Goal: Task Accomplishment & Management: Manage account settings

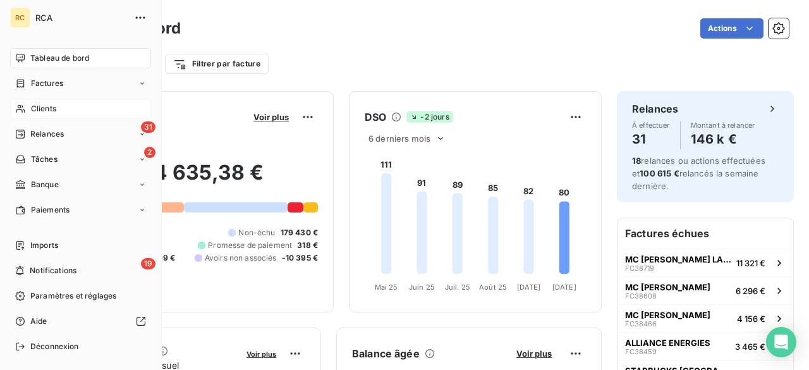
click at [61, 103] on div "Clients" at bounding box center [80, 109] width 141 height 20
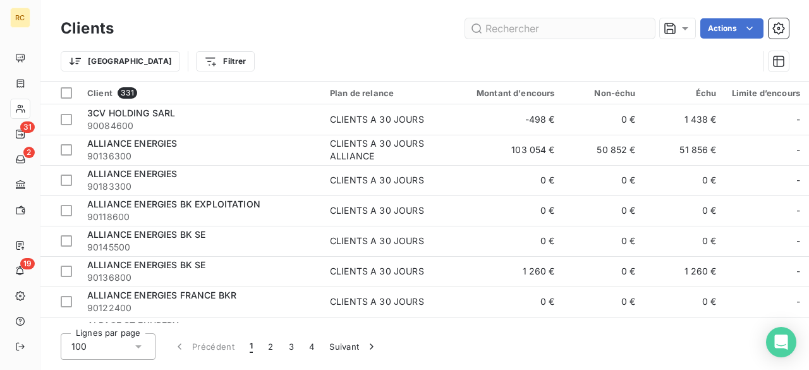
click at [548, 32] on input "text" at bounding box center [560, 28] width 190 height 20
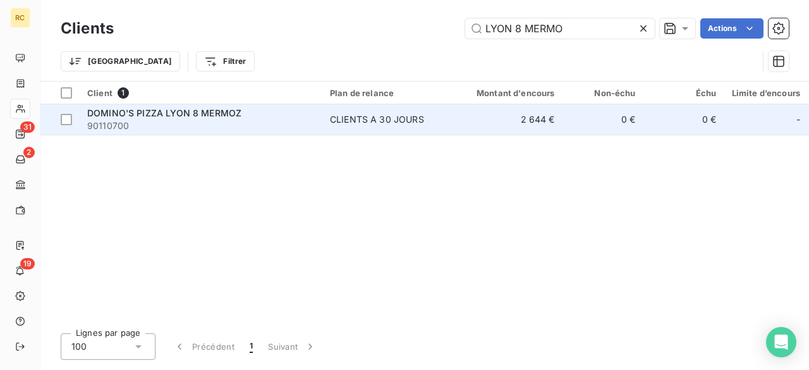
type input "LYON 8 MERMO"
click at [234, 110] on span "DOMINO'S PIZZA LYON 8 MERMOZ" at bounding box center [164, 112] width 154 height 11
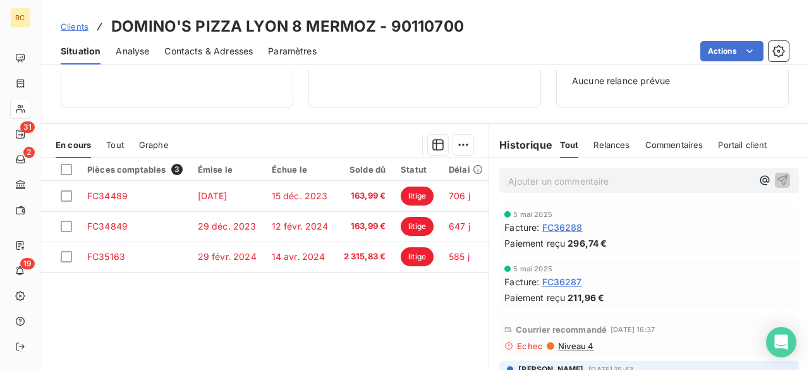
scroll to position [202, 0]
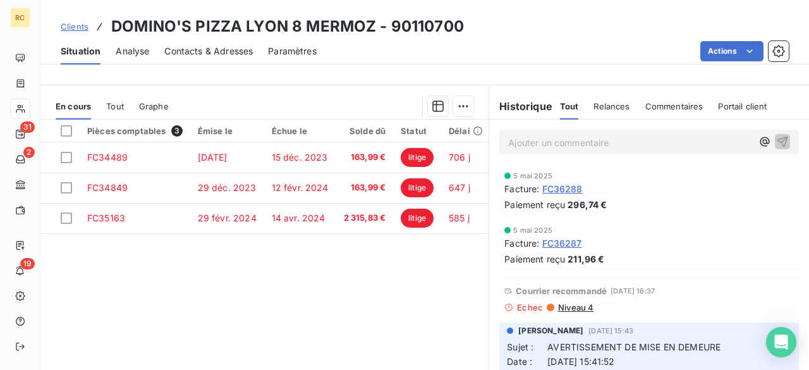
click at [272, 289] on div "Pièces comptables 3 Émise le Échue le Solde dû Statut Délai Retard Contact à re…" at bounding box center [264, 240] width 448 height 243
click at [284, 293] on div "Pièces comptables 3 Émise le Échue le Solde dû Statut Délai Retard Contact à re…" at bounding box center [264, 240] width 448 height 243
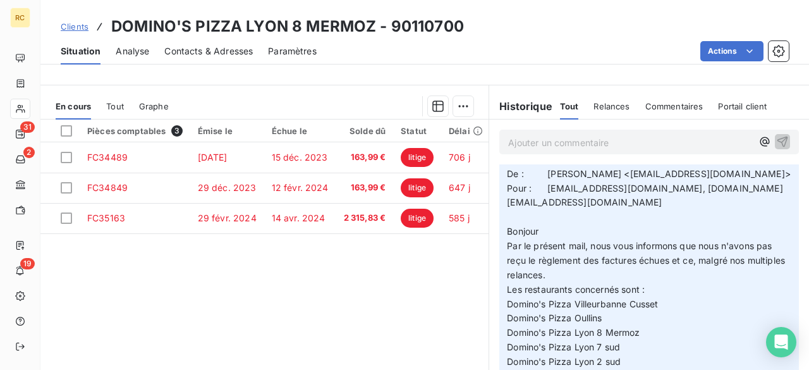
click at [76, 29] on span "Clients" at bounding box center [75, 26] width 28 height 10
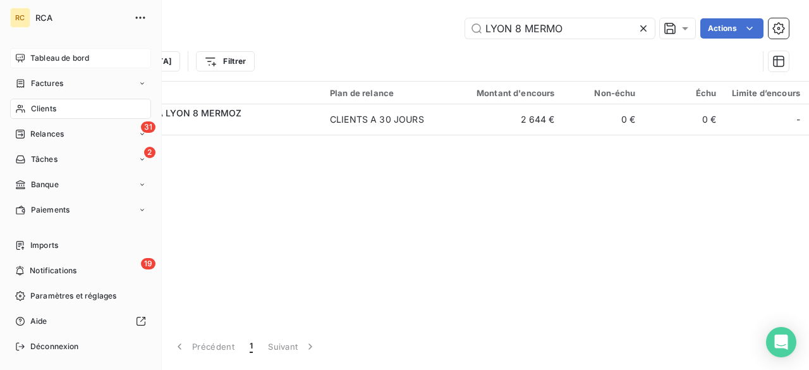
click at [31, 54] on span "Tableau de bord" at bounding box center [59, 57] width 59 height 11
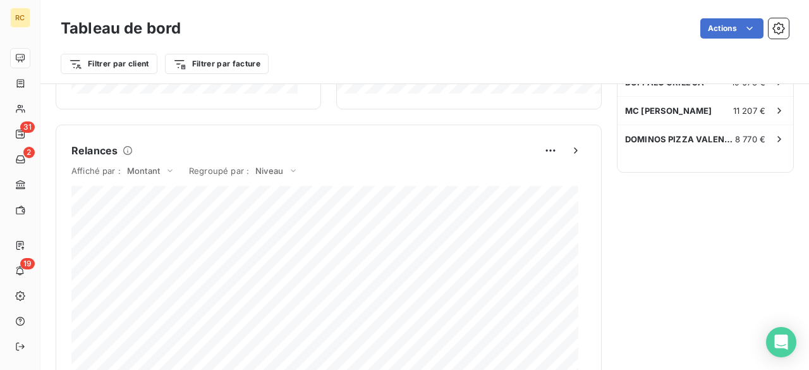
scroll to position [506, 0]
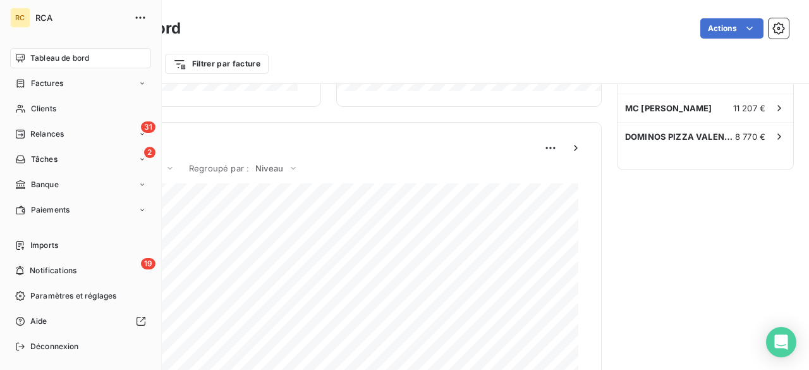
click at [66, 18] on span "RCA" at bounding box center [80, 18] width 91 height 10
click at [210, 18] on div "Actions" at bounding box center [492, 28] width 593 height 20
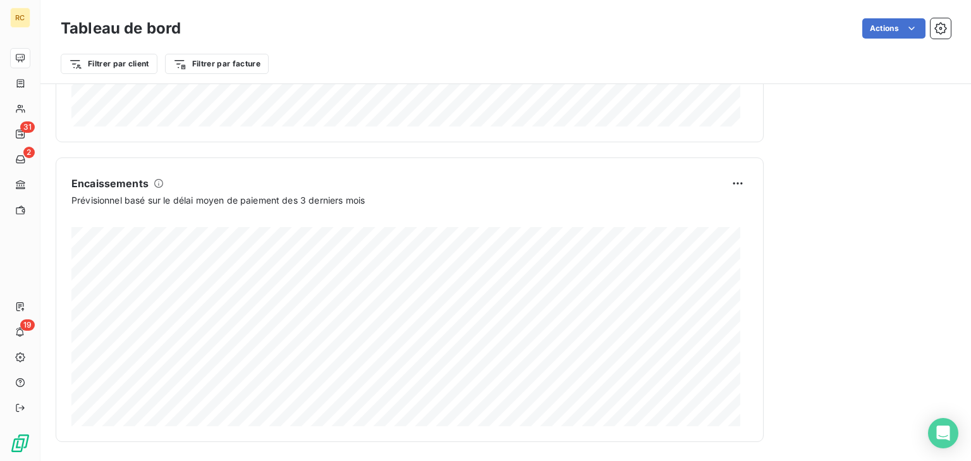
scroll to position [771, 0]
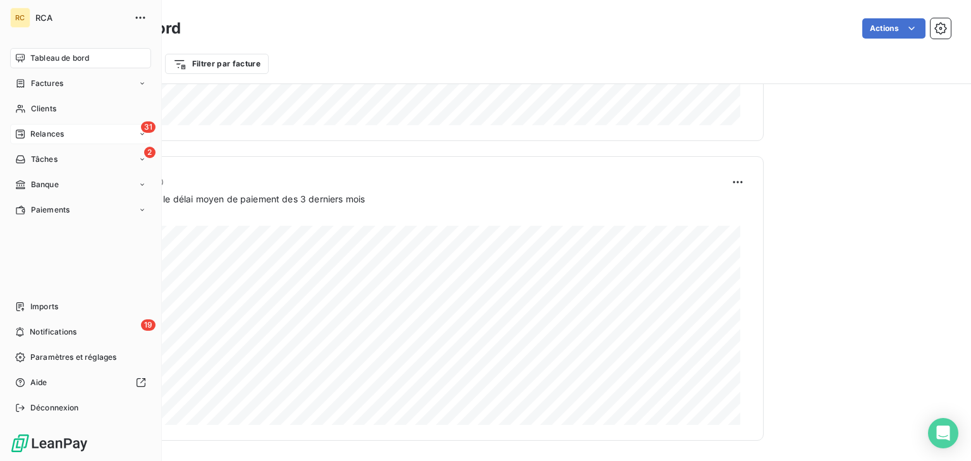
click at [61, 131] on span "Relances" at bounding box center [46, 133] width 33 height 11
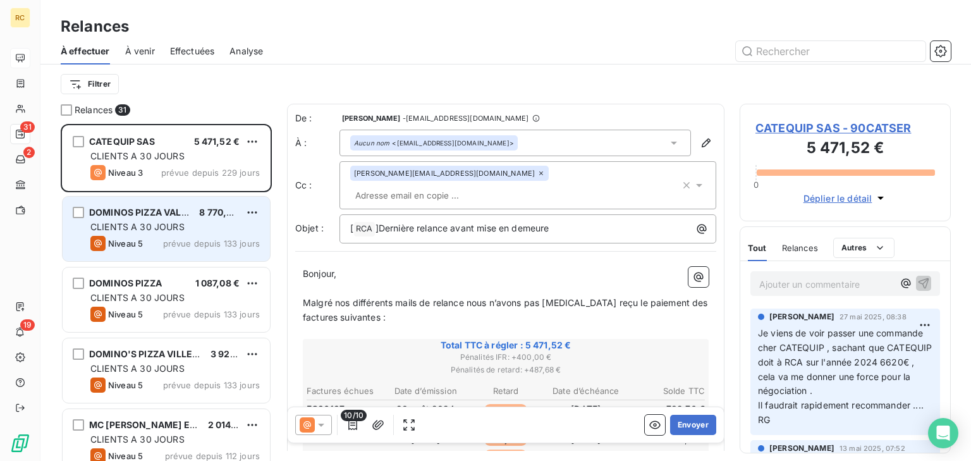
click at [164, 224] on span "CLIENTS A 30 JOURS" at bounding box center [137, 226] width 94 height 11
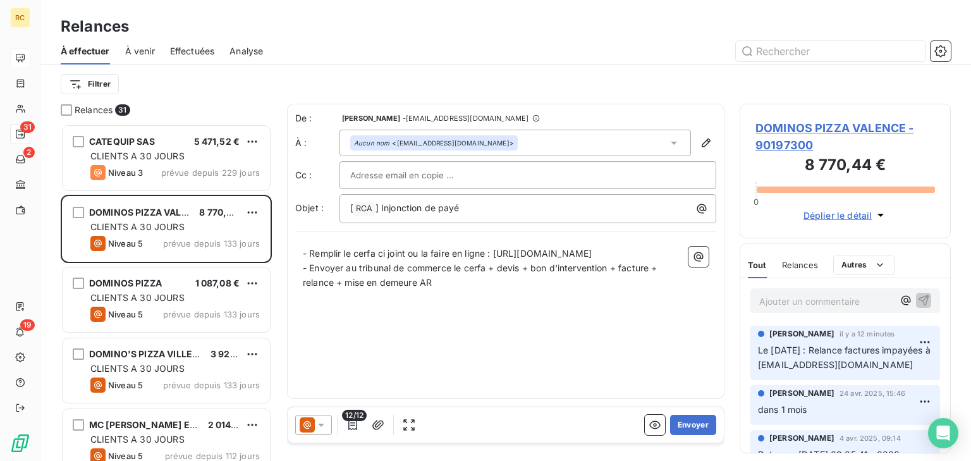
click at [808, 300] on p "Ajouter un commentaire ﻿" at bounding box center [826, 301] width 134 height 16
click at [778, 301] on p "Ajouter un commentaire ﻿" at bounding box center [826, 301] width 134 height 16
